Goal: Task Accomplishment & Management: Use online tool/utility

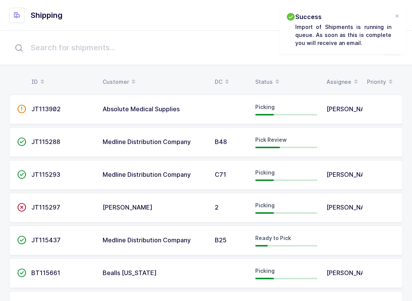
scroll to position [8, 0]
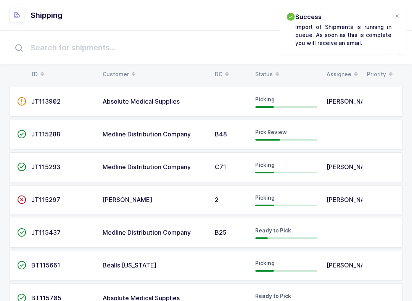
click at [389, 16] on h2 "Success" at bounding box center [343, 16] width 96 height 9
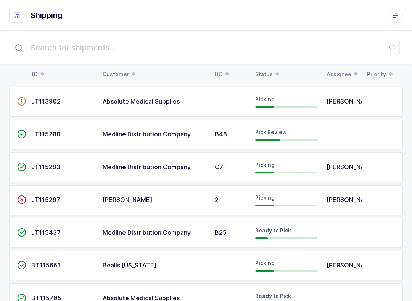
click at [258, 133] on span "Pick Review" at bounding box center [271, 132] width 32 height 6
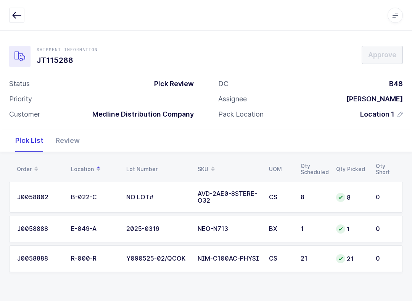
click at [77, 130] on div "Review" at bounding box center [68, 141] width 36 height 22
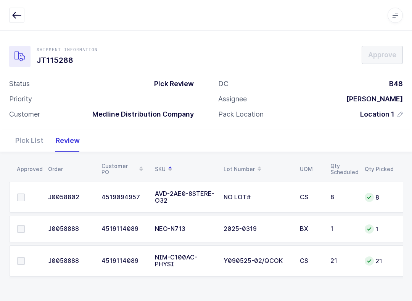
click at [50, 147] on div "Review" at bounding box center [68, 141] width 36 height 22
click at [31, 138] on div "Pick List" at bounding box center [29, 141] width 40 height 22
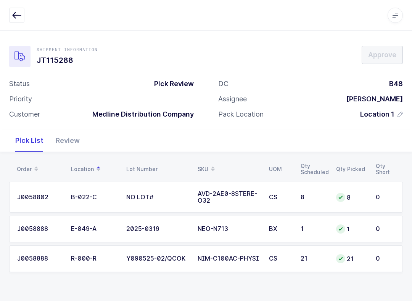
click at [79, 134] on div "Review" at bounding box center [68, 141] width 36 height 22
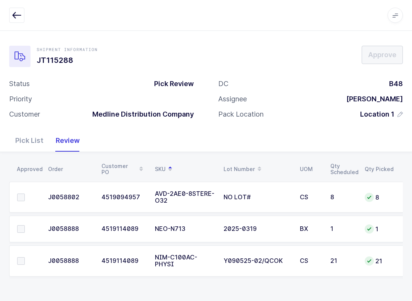
click at [27, 197] on label at bounding box center [28, 198] width 22 height 8
click at [25, 194] on input "checkbox" at bounding box center [25, 194] width 0 height 0
click at [18, 260] on span at bounding box center [21, 261] width 8 height 8
click at [25, 257] on input "checkbox" at bounding box center [25, 257] width 0 height 0
click at [28, 225] on label at bounding box center [28, 229] width 22 height 8
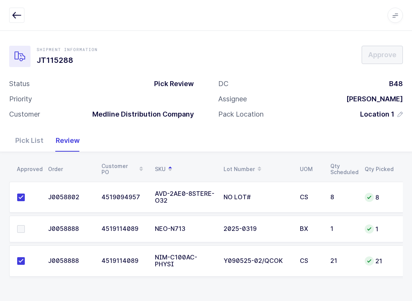
click at [25, 225] on input "checkbox" at bounding box center [25, 225] width 0 height 0
click at [387, 60] on button "Approve" at bounding box center [381, 55] width 41 height 18
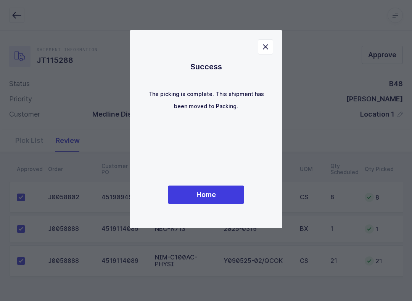
click at [215, 191] on span "Home" at bounding box center [205, 195] width 19 height 10
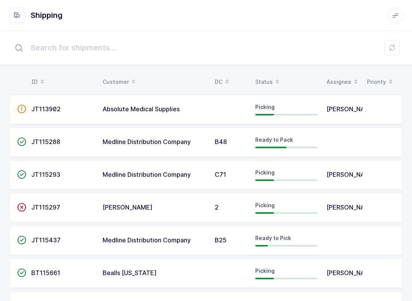
click at [275, 84] on icon at bounding box center [277, 84] width 4 height 4
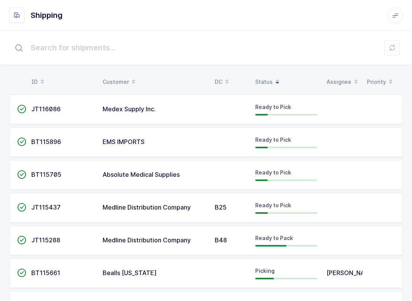
click at [267, 81] on div "Status" at bounding box center [286, 81] width 62 height 13
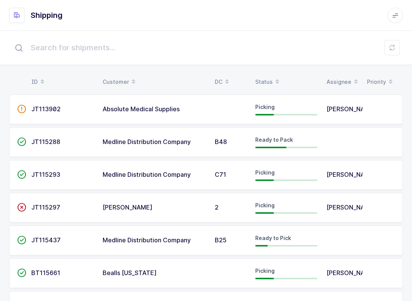
click at [264, 80] on div "Status" at bounding box center [286, 81] width 62 height 13
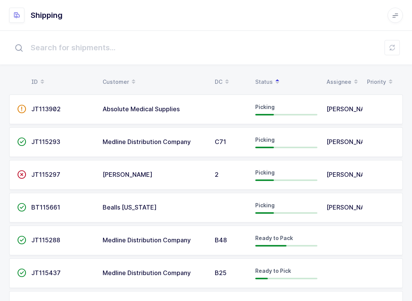
click at [397, 49] on button at bounding box center [391, 47] width 15 height 15
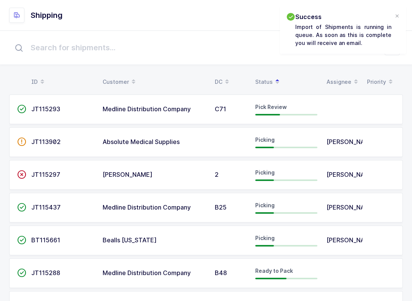
click at [255, 111] on div "Pick Review" at bounding box center [286, 109] width 62 height 12
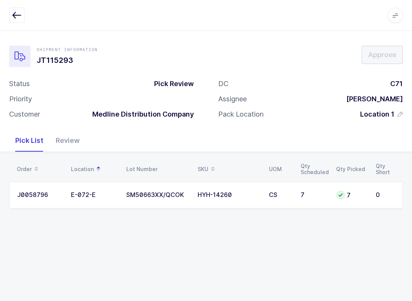
click at [80, 141] on div "Review" at bounding box center [68, 141] width 36 height 22
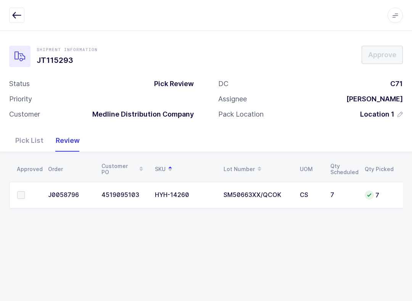
click at [21, 195] on span at bounding box center [21, 195] width 8 height 8
click at [25, 191] on input "checkbox" at bounding box center [25, 191] width 0 height 0
click at [391, 63] on button "Approve" at bounding box center [381, 55] width 41 height 18
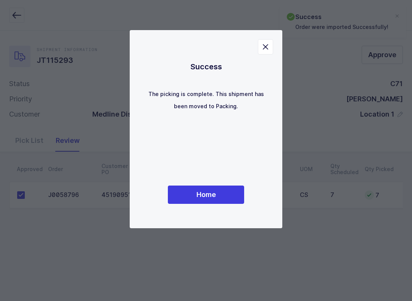
click at [226, 196] on button "Home" at bounding box center [206, 195] width 76 height 18
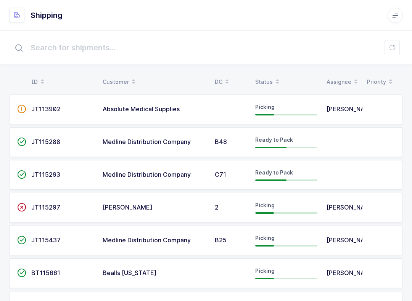
click at [268, 70] on div "ID Customer DC Status Assignee Priority  JT113902 Absolute Medical Supplies Pi…" at bounding box center [206, 202] width 412 height 342
click at [275, 84] on icon at bounding box center [277, 84] width 4 height 4
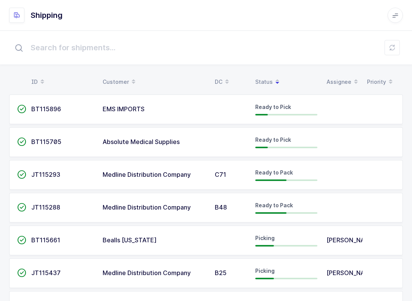
click at [291, 181] on td "Ready to Pack" at bounding box center [286, 175] width 71 height 30
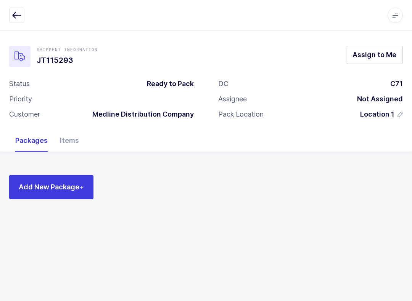
click at [75, 150] on div "Items" at bounding box center [69, 141] width 31 height 22
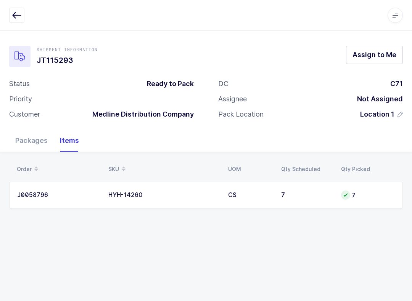
click at [18, 22] on button "button" at bounding box center [16, 15] width 15 height 15
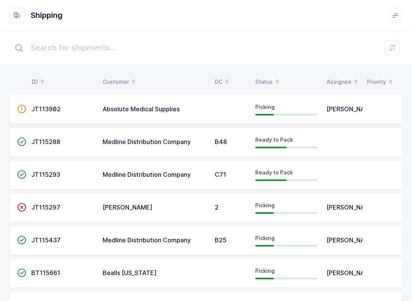
click at [388, 40] on input "text" at bounding box center [206, 47] width 394 height 24
click at [392, 50] on icon at bounding box center [392, 48] width 6 height 6
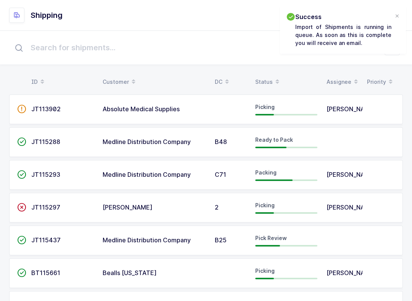
click at [275, 72] on table "ID Customer DC Status Assignee Priority" at bounding box center [206, 81] width 394 height 19
click at [268, 74] on table "ID Customer DC Status Assignee Priority" at bounding box center [206, 81] width 394 height 19
click at [270, 77] on div "Status" at bounding box center [286, 81] width 62 height 13
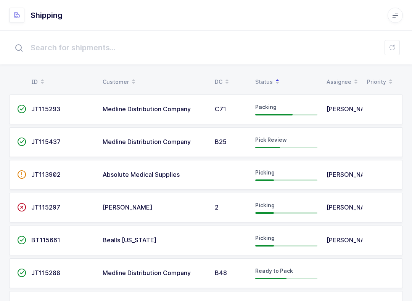
click at [285, 136] on td "Pick Review" at bounding box center [286, 142] width 71 height 30
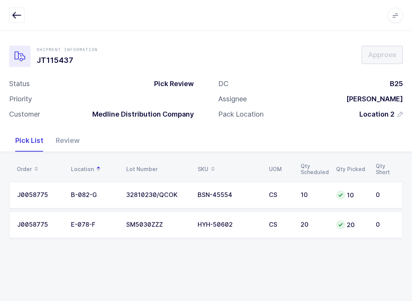
click at [72, 136] on div "Review" at bounding box center [68, 141] width 36 height 22
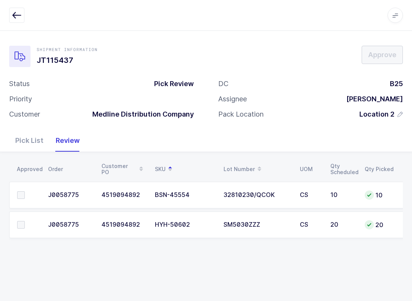
click at [26, 227] on label at bounding box center [28, 225] width 22 height 8
click at [25, 221] on input "checkbox" at bounding box center [25, 221] width 0 height 0
click at [25, 193] on label at bounding box center [28, 195] width 22 height 8
click at [25, 191] on input "checkbox" at bounding box center [25, 191] width 0 height 0
click at [385, 49] on button "Approve" at bounding box center [381, 55] width 41 height 18
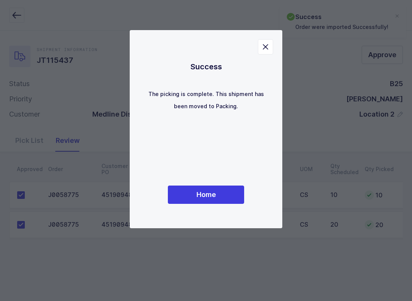
scroll to position [8, 0]
click at [213, 193] on span "Home" at bounding box center [205, 195] width 19 height 10
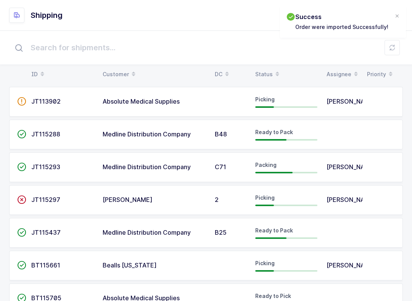
click at [273, 79] on span at bounding box center [277, 74] width 9 height 13
